Goal: Transaction & Acquisition: Subscribe to service/newsletter

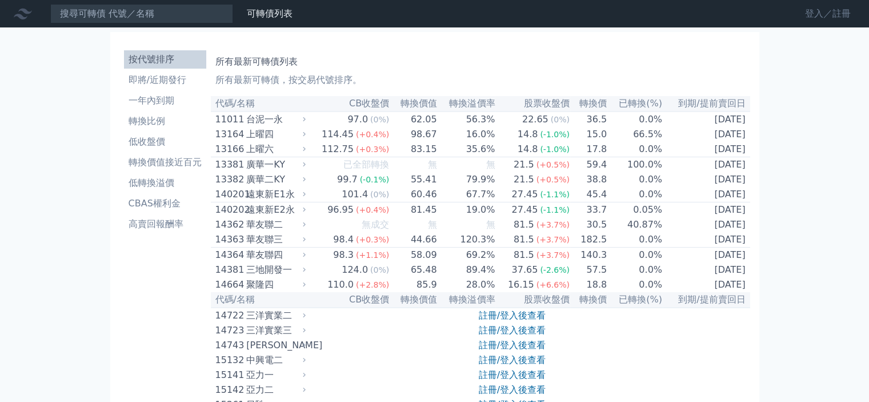
click at [824, 9] on link "登入／註冊" at bounding box center [828, 14] width 64 height 18
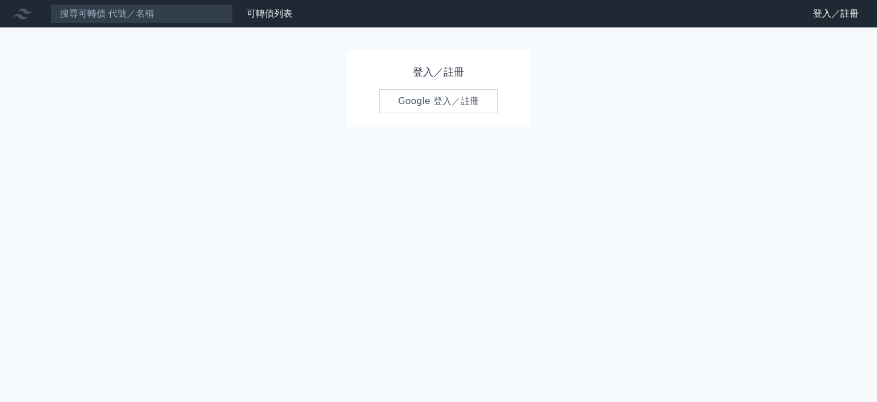
click at [475, 99] on link "Google 登入／註冊" at bounding box center [438, 101] width 119 height 24
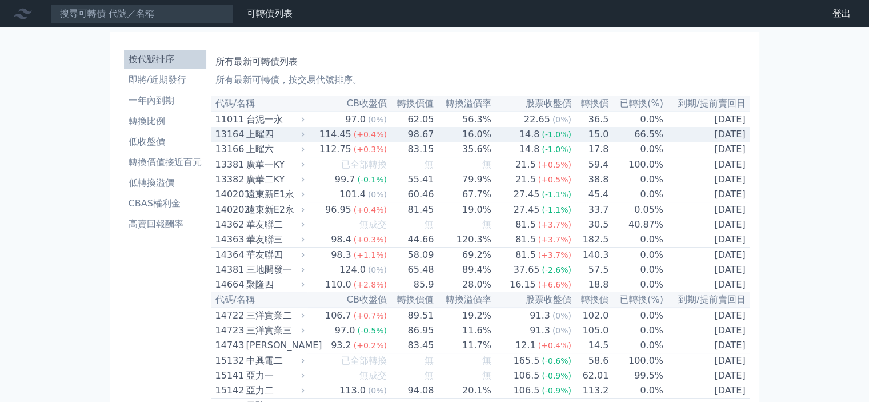
scroll to position [259, 0]
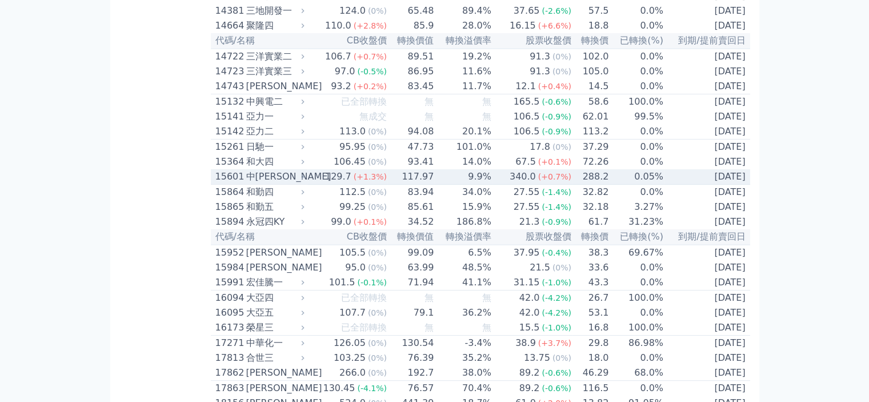
click at [300, 183] on div "中[PERSON_NAME]" at bounding box center [274, 177] width 56 height 14
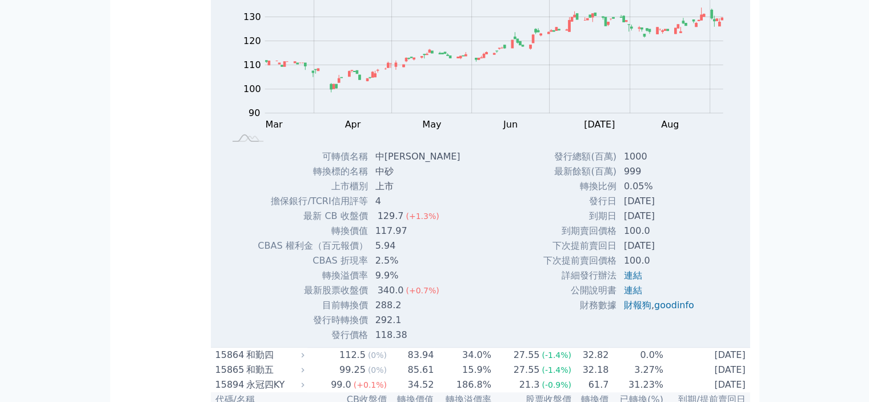
scroll to position [487, 0]
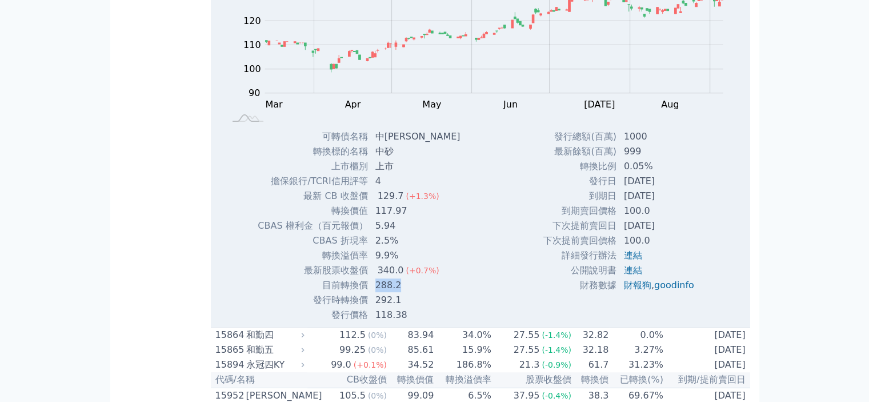
drag, startPoint x: 372, startPoint y: 310, endPoint x: 407, endPoint y: 310, distance: 34.3
click at [407, 292] on td "288.2" at bounding box center [418, 285] width 101 height 15
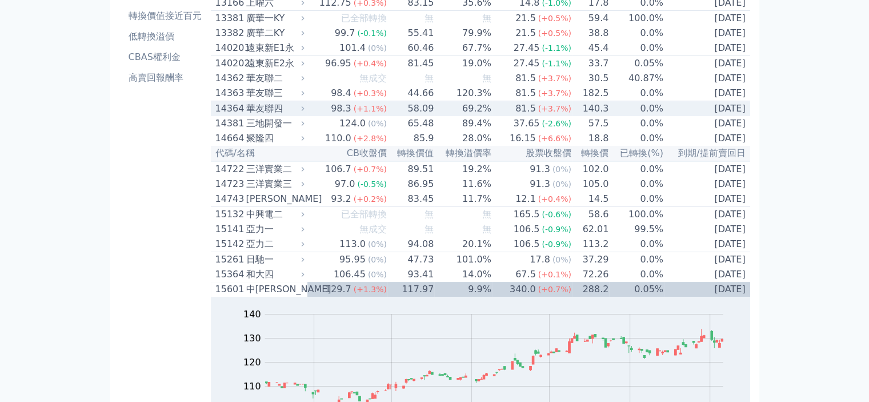
scroll to position [145, 0]
